Goal: Navigation & Orientation: Understand site structure

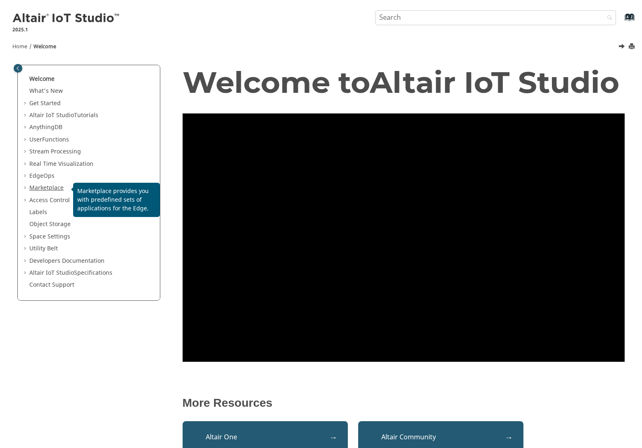
click at [52, 187] on link "Marketplace" at bounding box center [46, 188] width 34 height 9
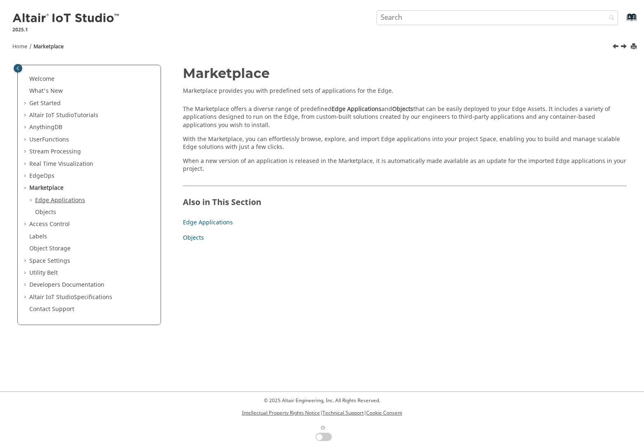
click at [50, 201] on link "Edge Applications" at bounding box center [60, 200] width 50 height 9
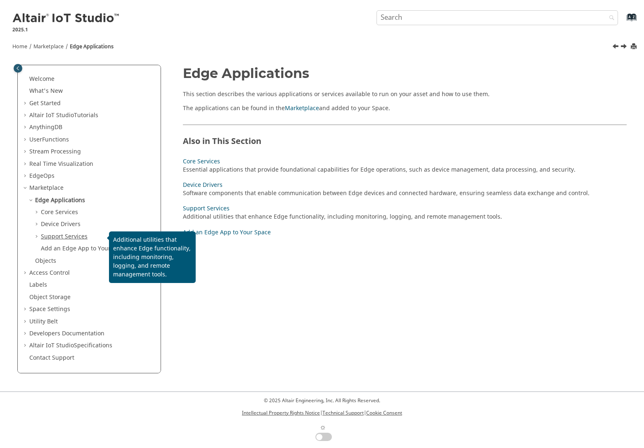
click at [57, 238] on link "Support Services" at bounding box center [64, 236] width 47 height 9
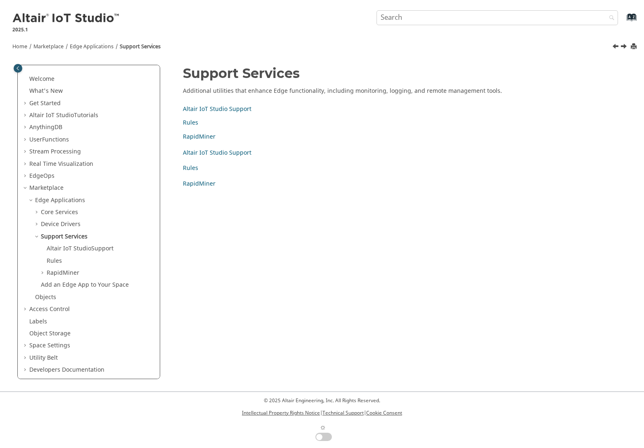
click at [41, 275] on span "Table of Contents" at bounding box center [43, 273] width 7 height 8
